Goal: Book appointment/travel/reservation

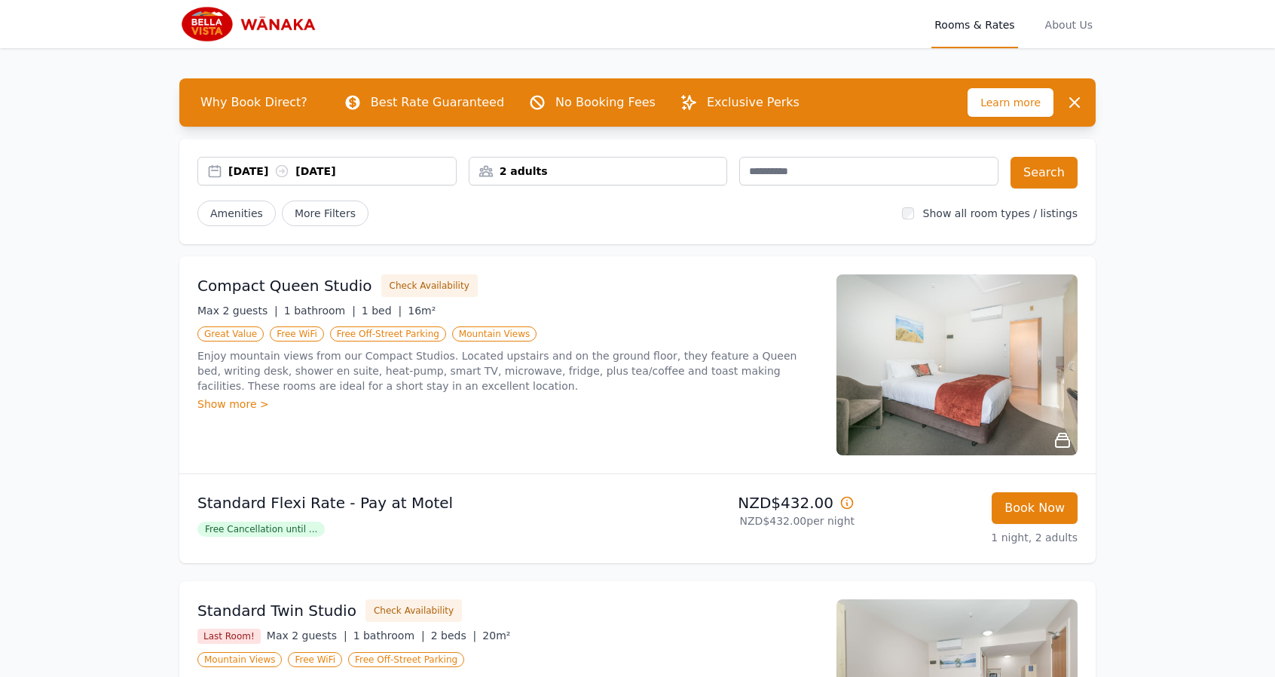
click at [529, 166] on div "2 adults" at bounding box center [598, 171] width 258 height 15
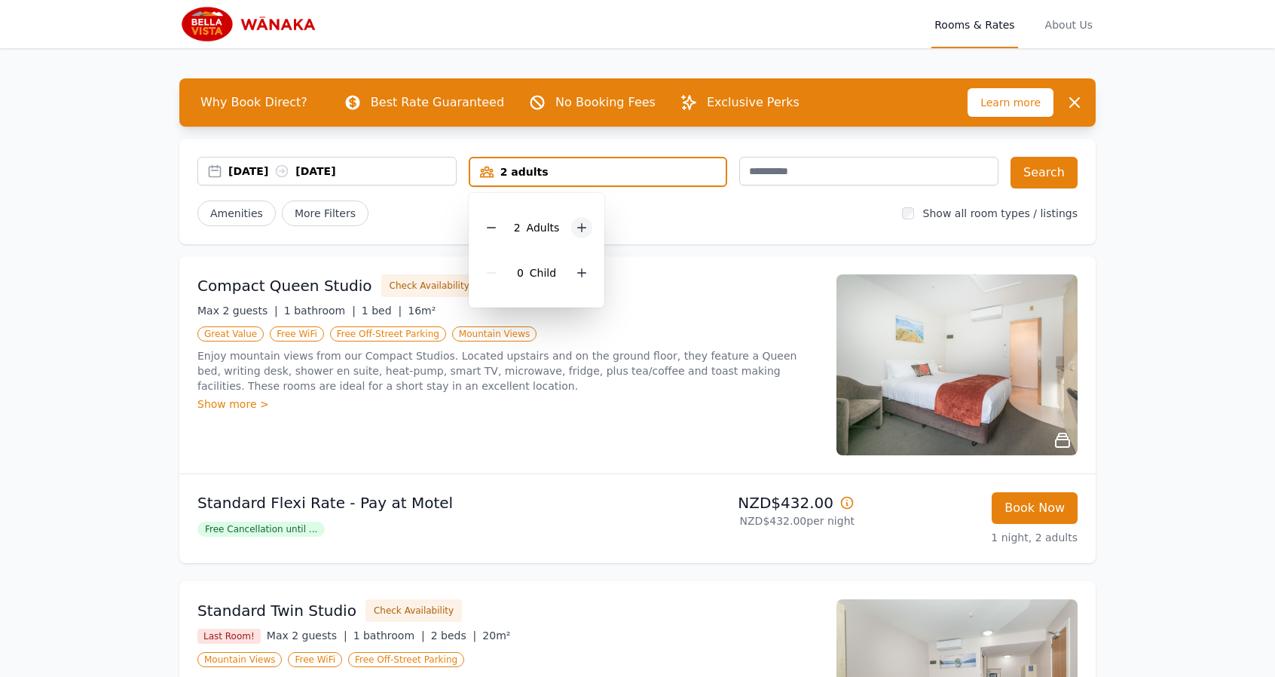
click at [580, 233] on div at bounding box center [581, 227] width 21 height 21
click at [580, 233] on icon at bounding box center [582, 228] width 12 height 12
click at [1066, 173] on button "Search" at bounding box center [1044, 173] width 67 height 32
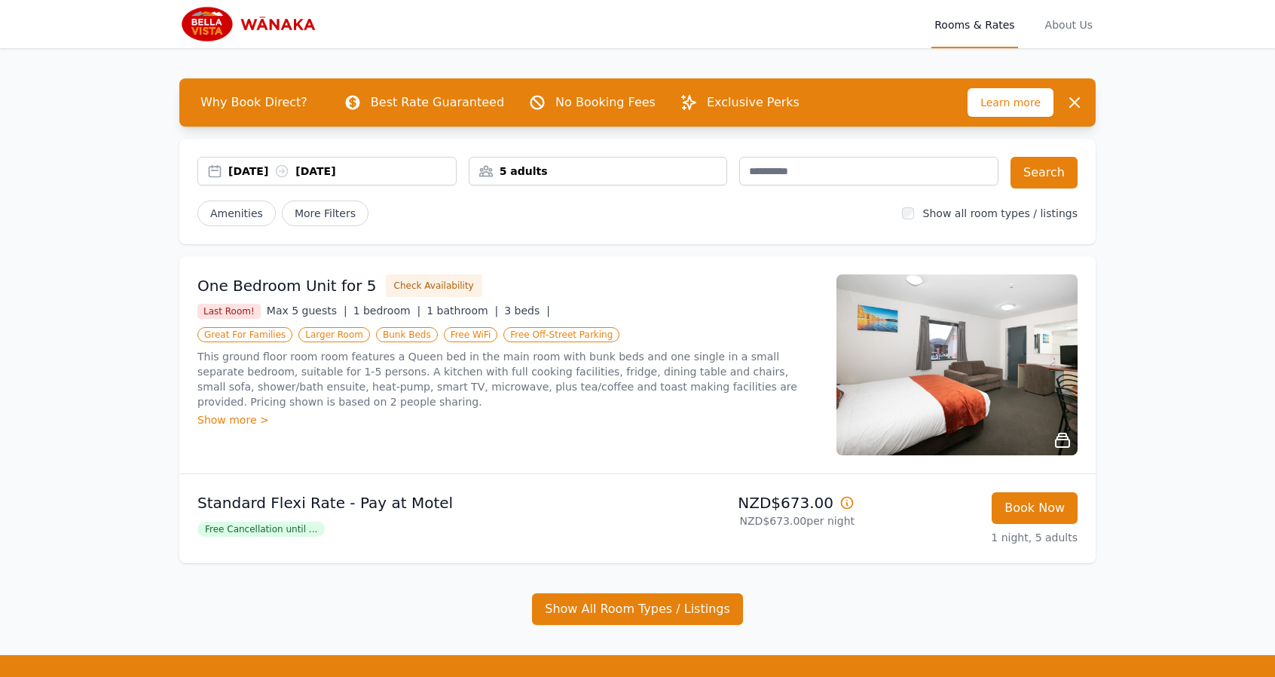
click at [1010, 365] on img at bounding box center [956, 364] width 241 height 181
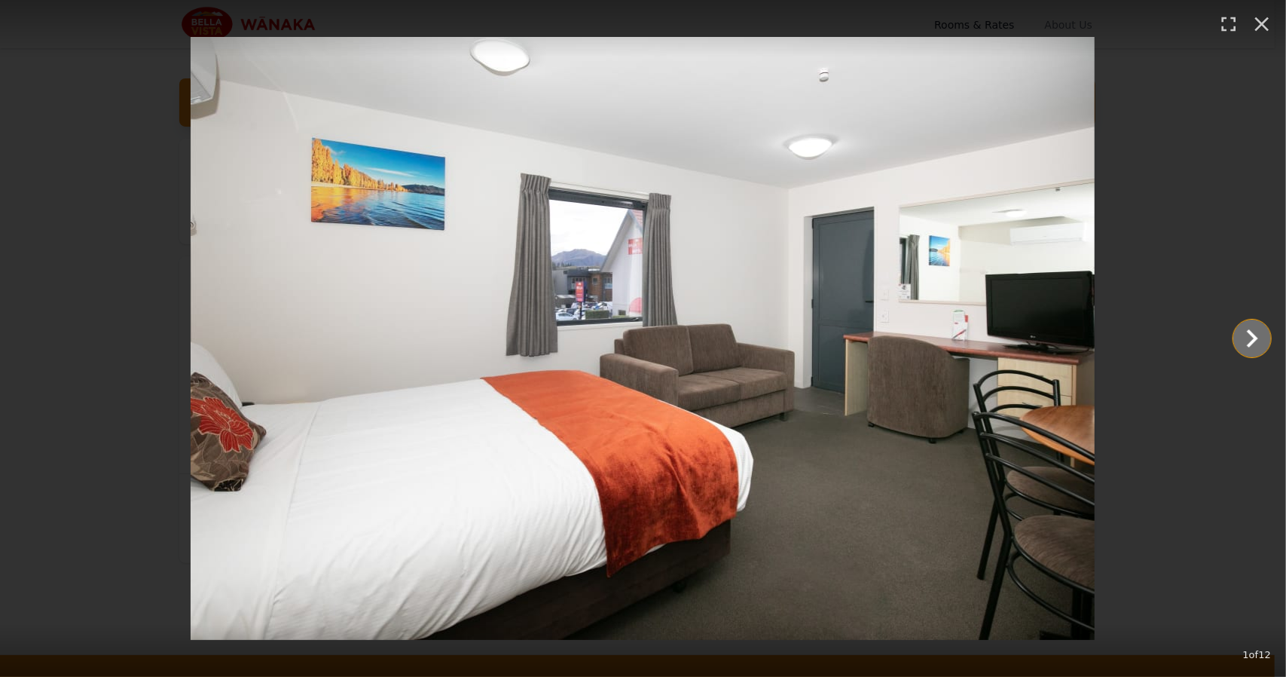
click at [1257, 335] on icon "Show slide 2 of 12" at bounding box center [1252, 338] width 36 height 36
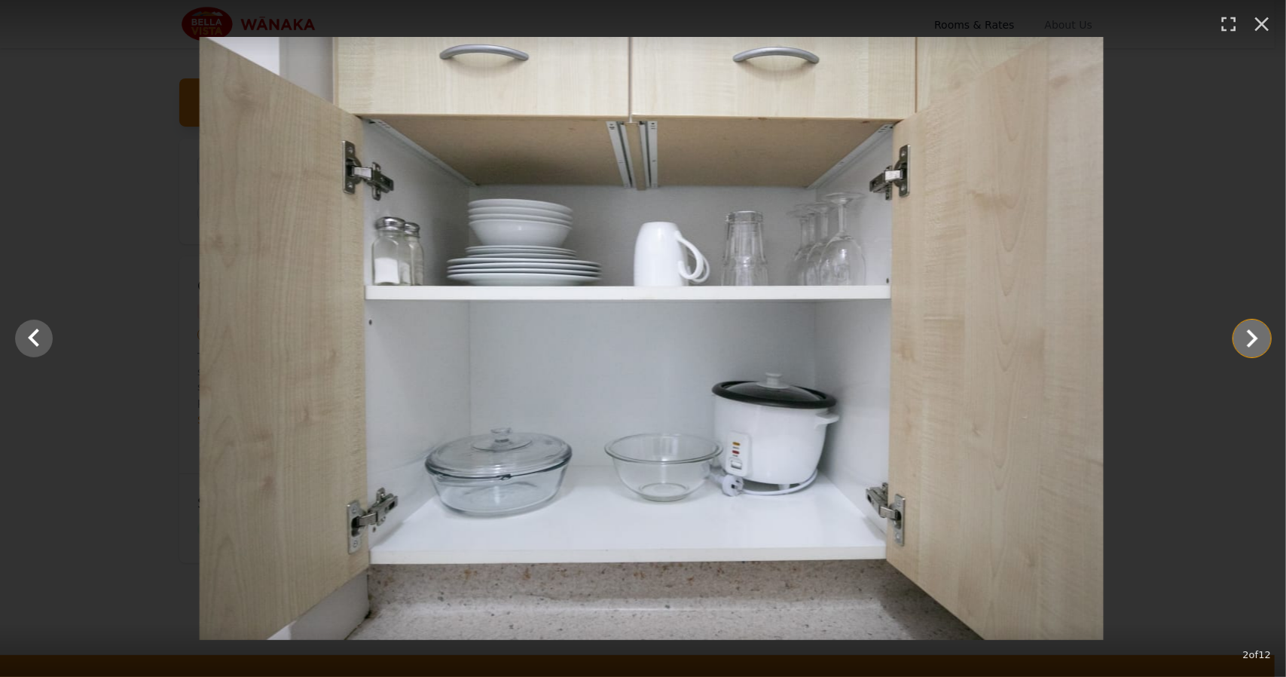
click at [1257, 335] on icon "Show slide 3 of 12" at bounding box center [1252, 338] width 36 height 36
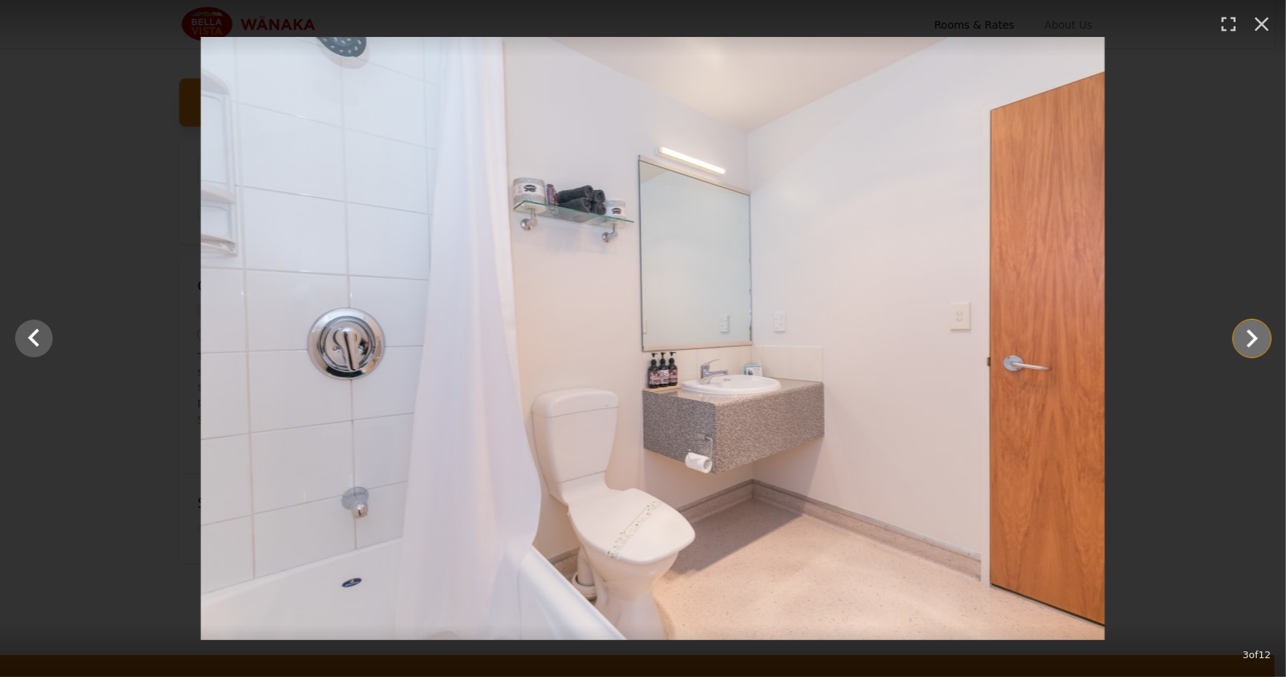
click at [1257, 335] on icon "Show slide 4 of 12" at bounding box center [1252, 338] width 36 height 36
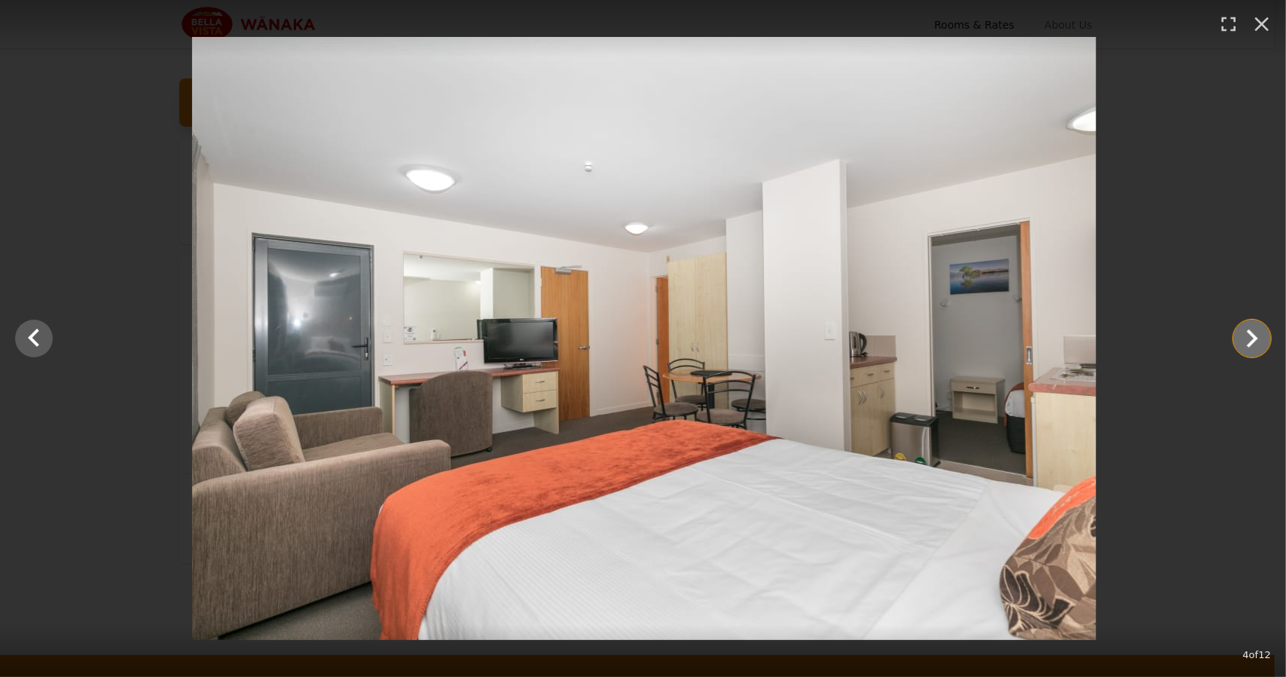
click at [1257, 335] on icon "Show slide 5 of 12" at bounding box center [1252, 338] width 36 height 36
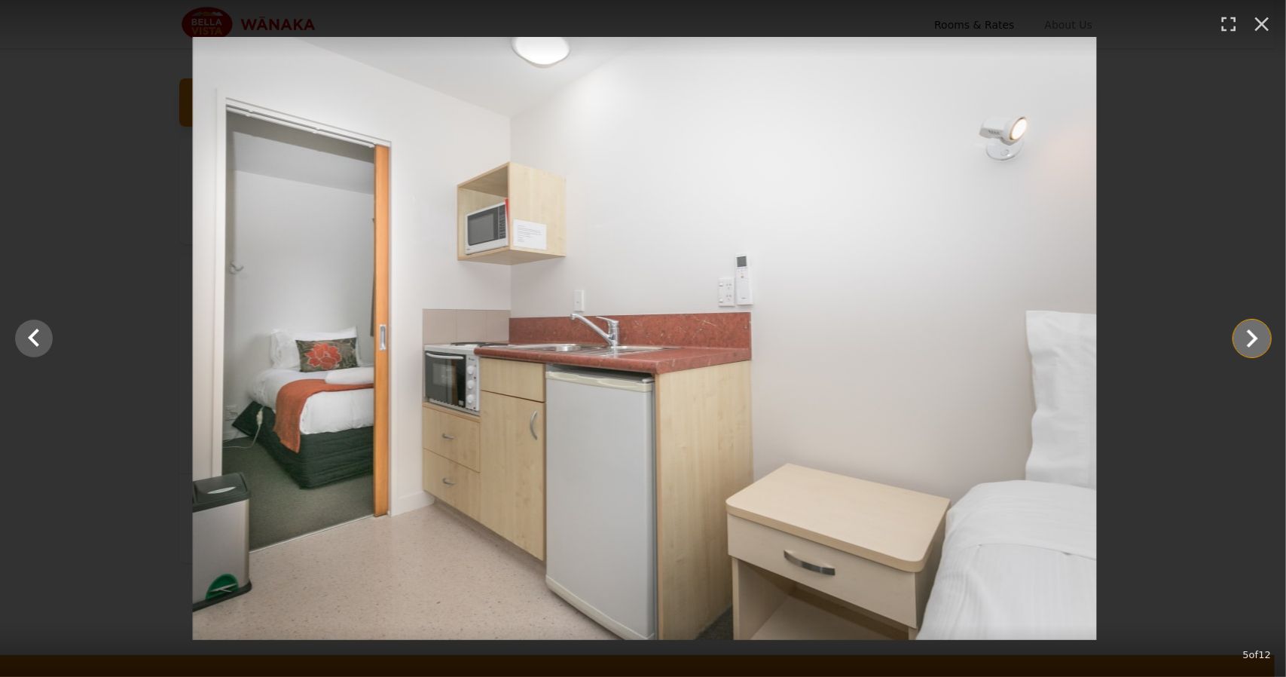
click at [1257, 335] on icon "Show slide 6 of 12" at bounding box center [1252, 338] width 36 height 36
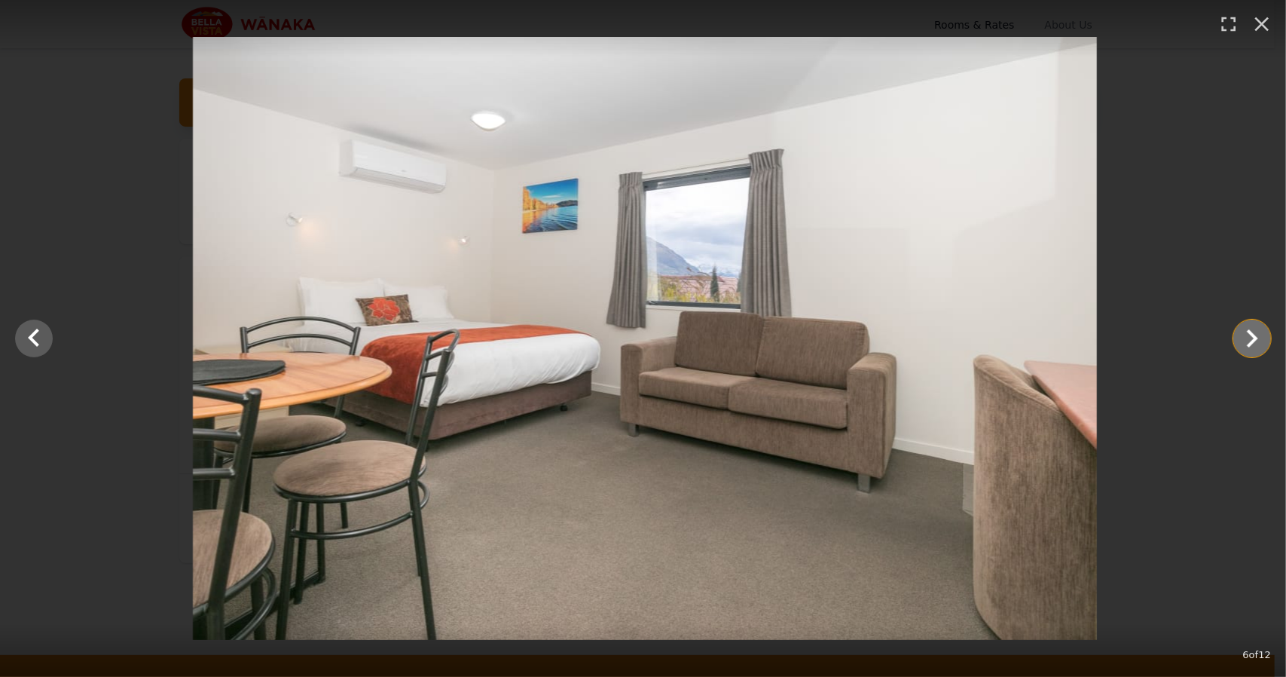
click at [1257, 335] on icon "Show slide 7 of 12" at bounding box center [1252, 338] width 36 height 36
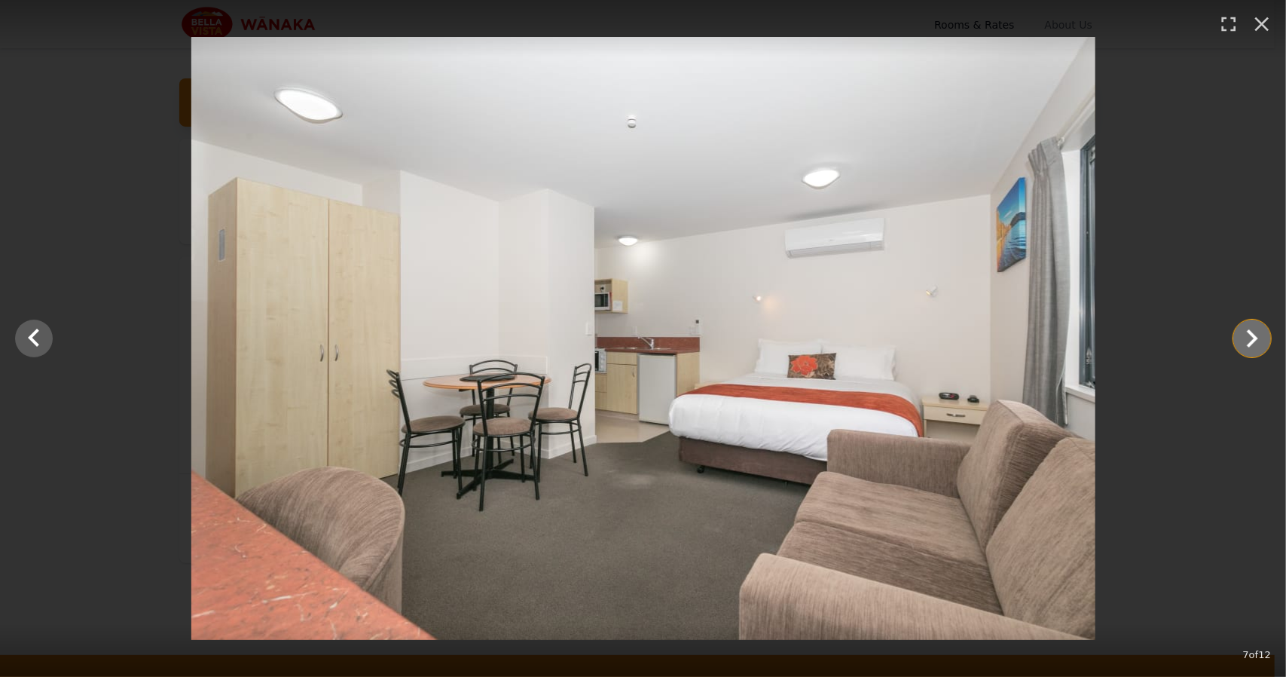
click at [1257, 335] on icon "Show slide 8 of 12" at bounding box center [1252, 338] width 36 height 36
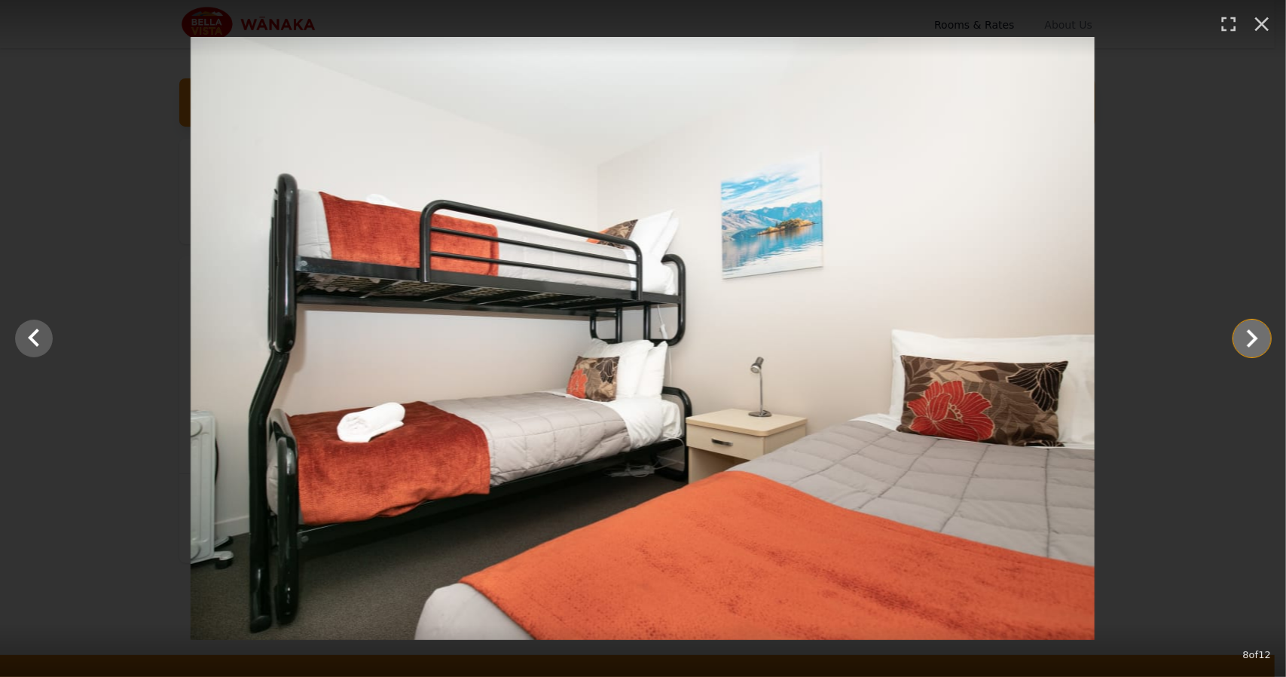
click at [1257, 335] on icon "Show slide 9 of 12" at bounding box center [1252, 338] width 36 height 36
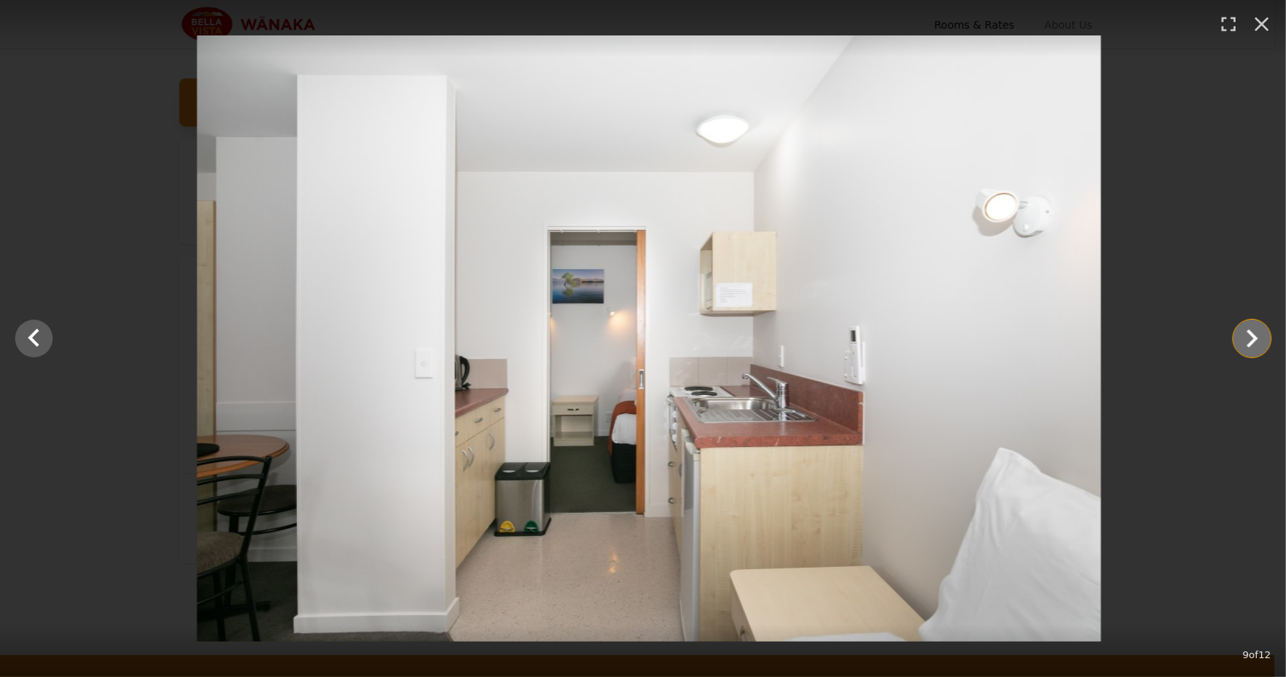
click at [1257, 335] on icon "Show slide 10 of 12" at bounding box center [1252, 338] width 36 height 36
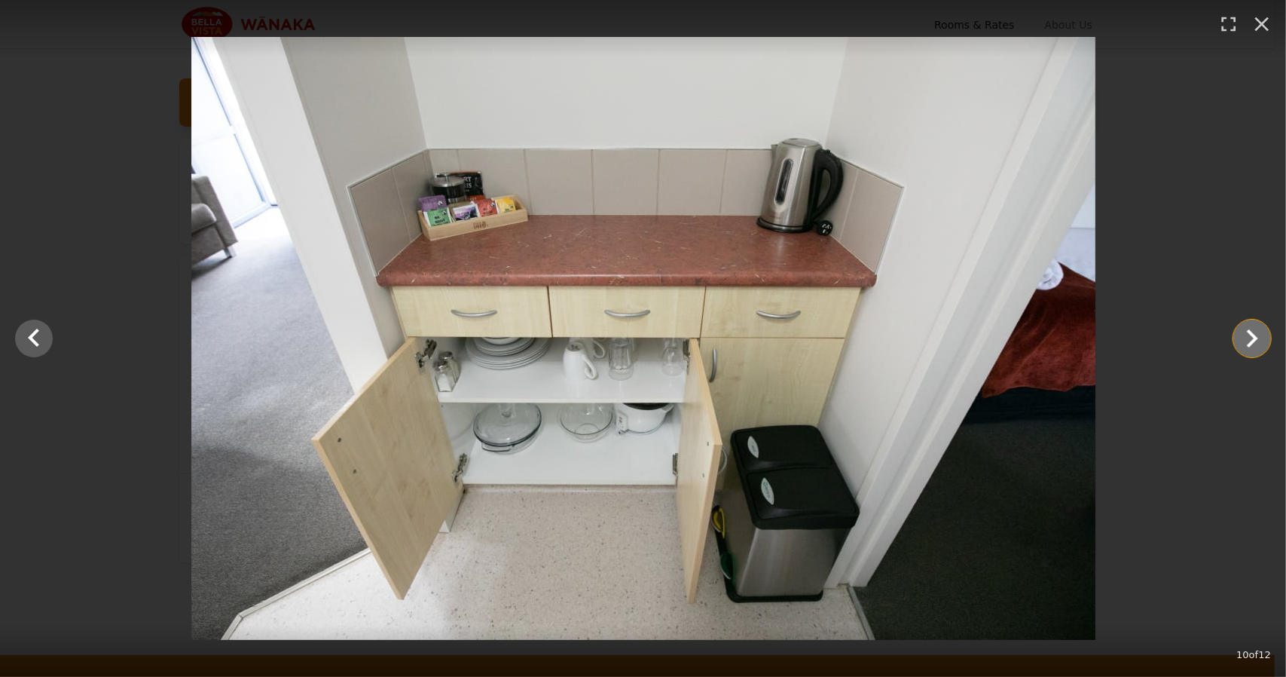
click at [1257, 335] on icon "Show slide 11 of 12" at bounding box center [1252, 338] width 36 height 36
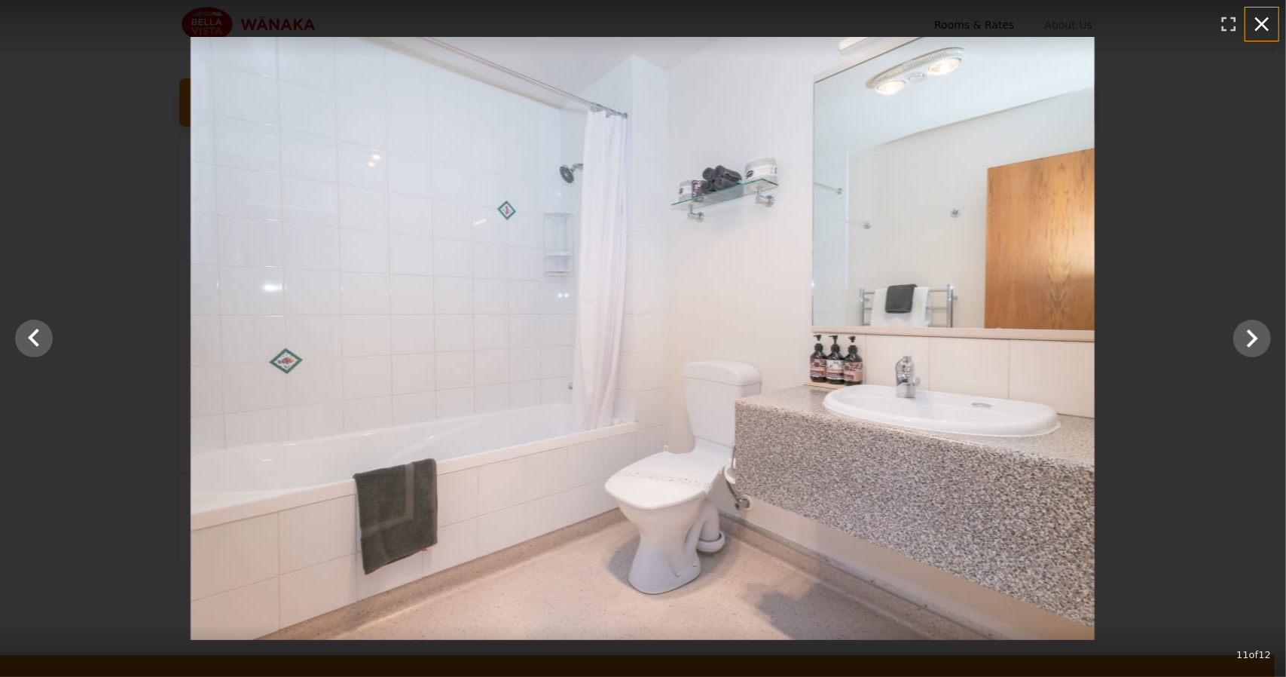
click at [1266, 26] on icon "button" at bounding box center [1262, 24] width 14 height 14
